Goal: Task Accomplishment & Management: Manage account settings

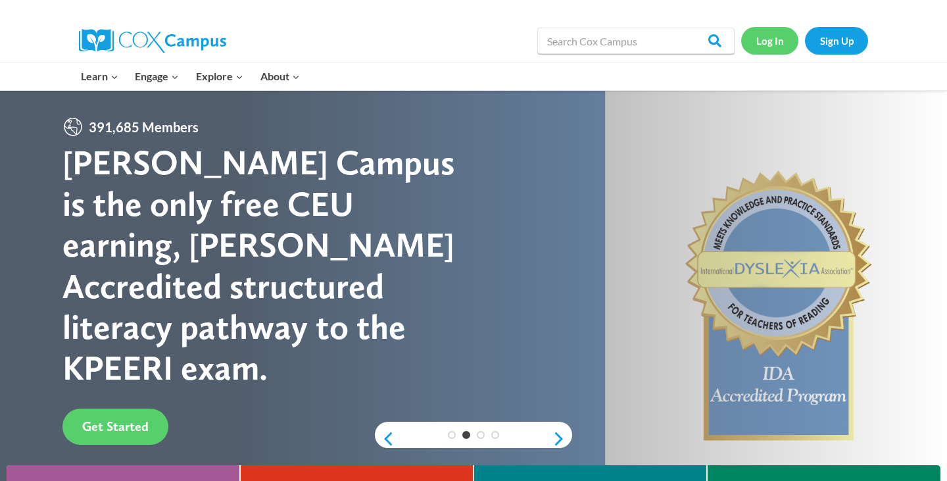
click at [769, 41] on link "Log In" at bounding box center [769, 40] width 57 height 27
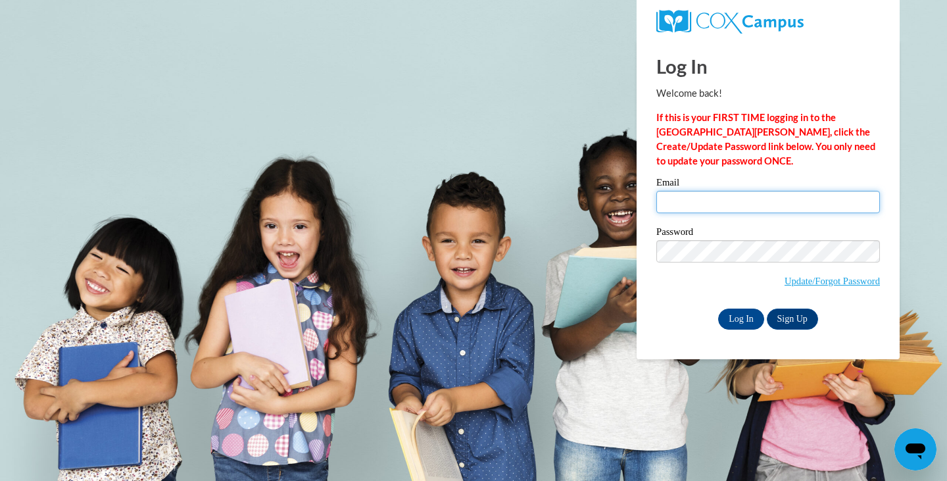
type input "[EMAIL_ADDRESS][DOMAIN_NAME]"
click at [746, 319] on input "Log In" at bounding box center [741, 318] width 46 height 21
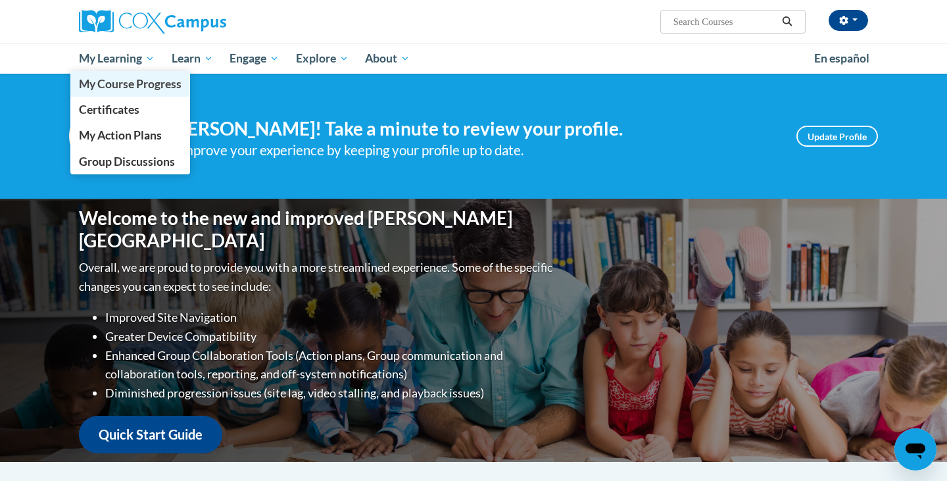
click at [147, 91] on span "My Course Progress" at bounding box center [130, 84] width 103 height 14
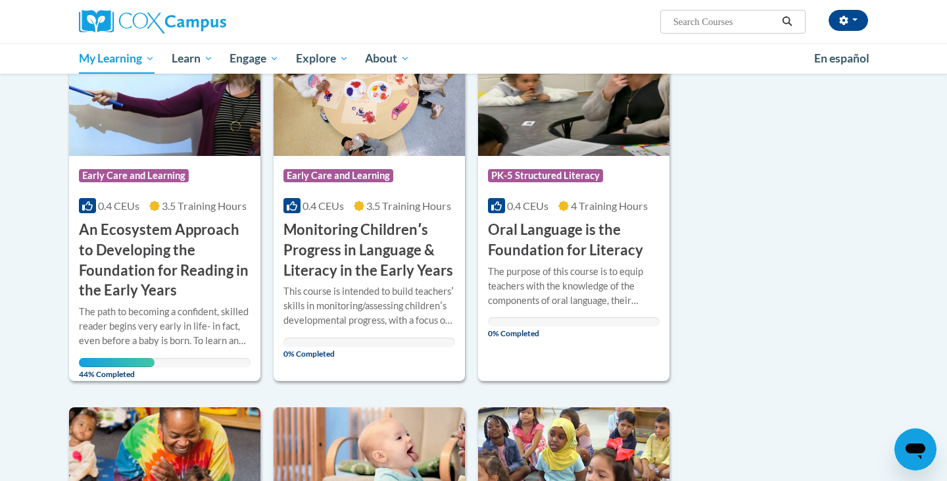
scroll to position [216, 0]
